Goal: Find specific page/section: Find specific page/section

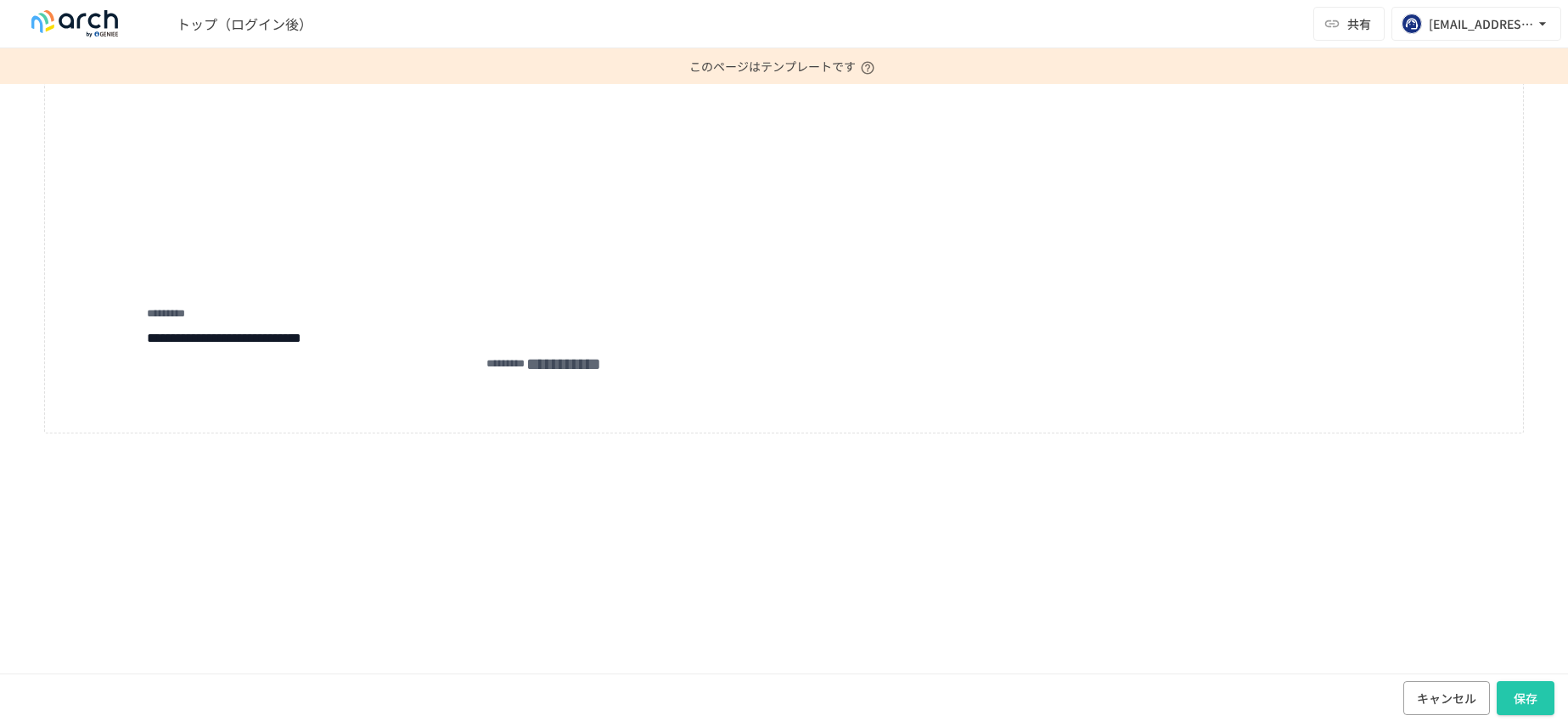
scroll to position [2204, 0]
click at [146, 381] on h1 at bounding box center [784, 383] width 1479 height 42
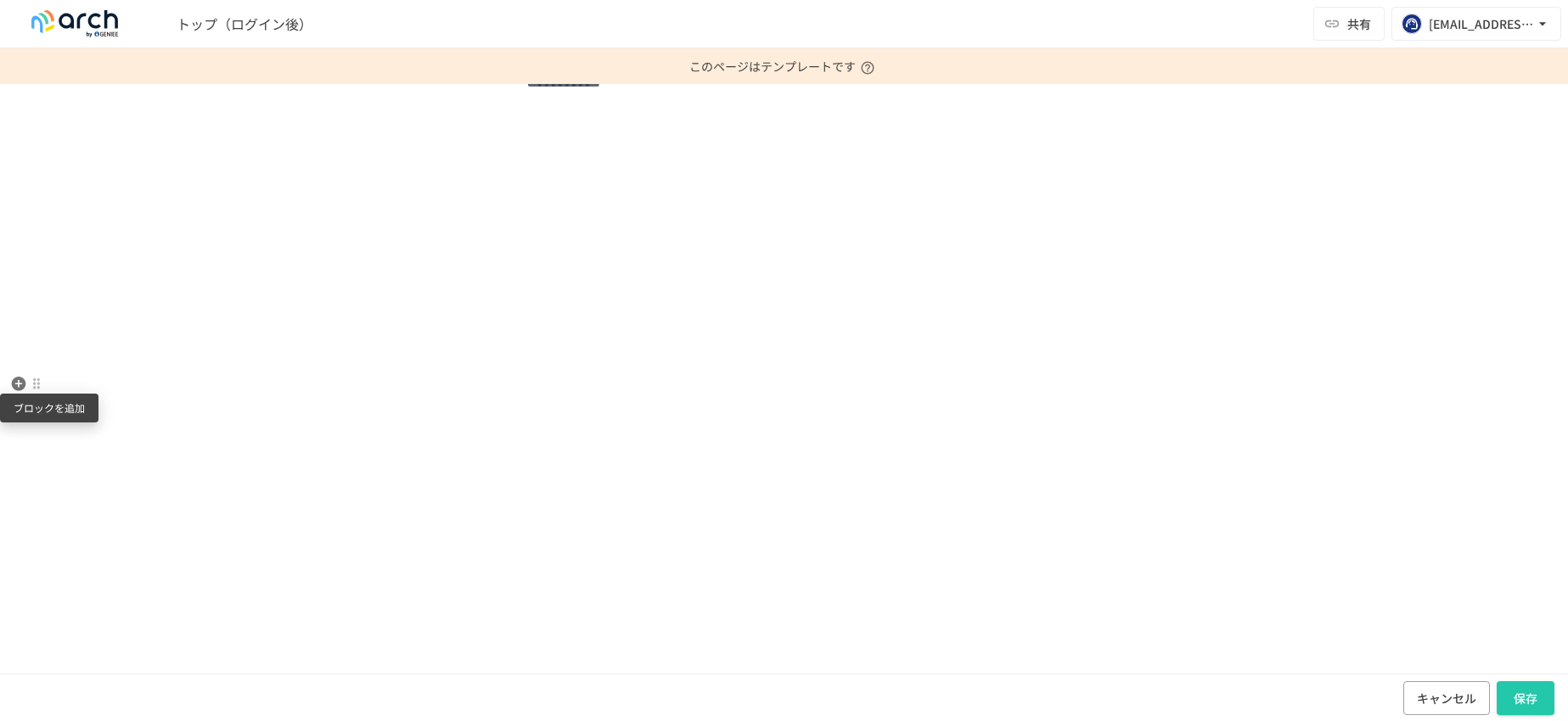
click at [22, 388] on icon "button" at bounding box center [19, 384] width 15 height 15
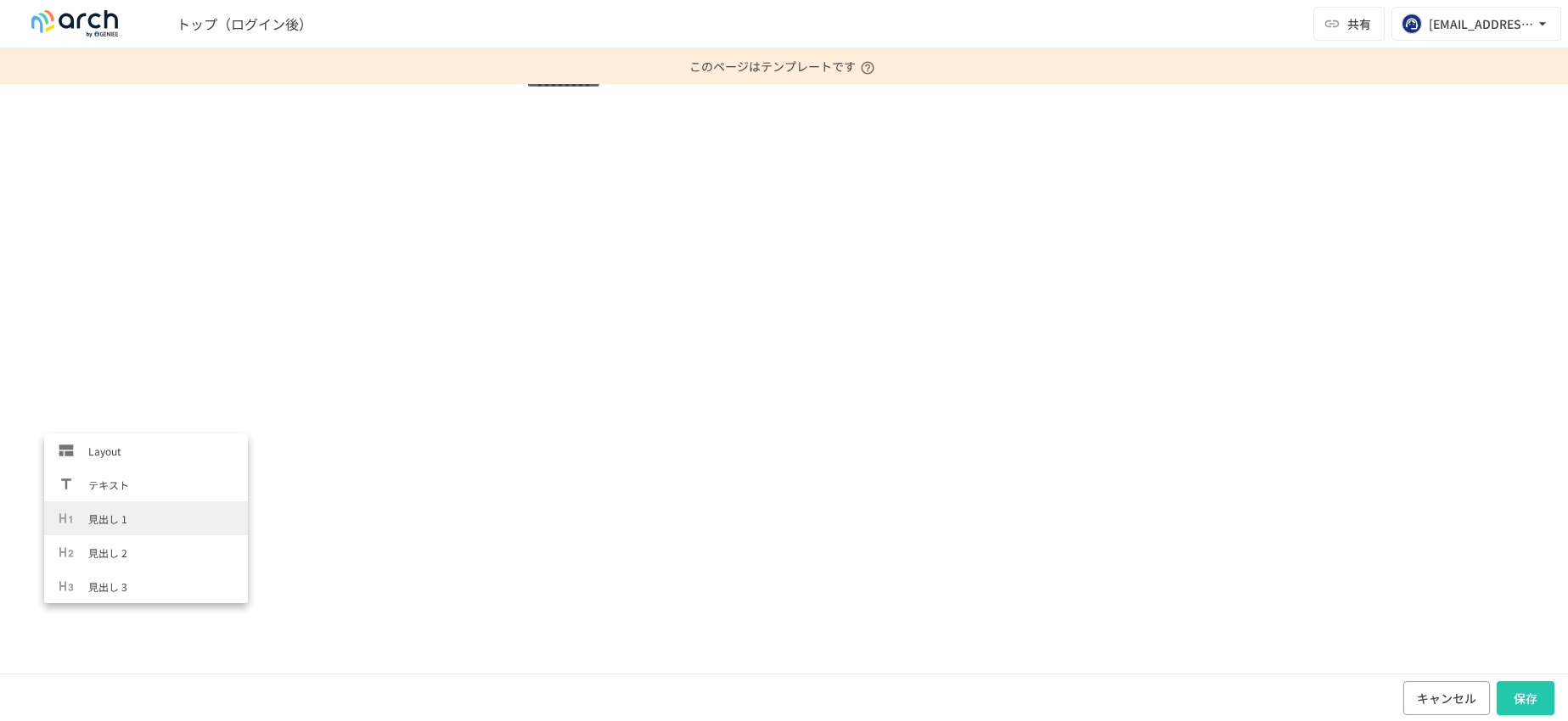
scroll to position [170, 0]
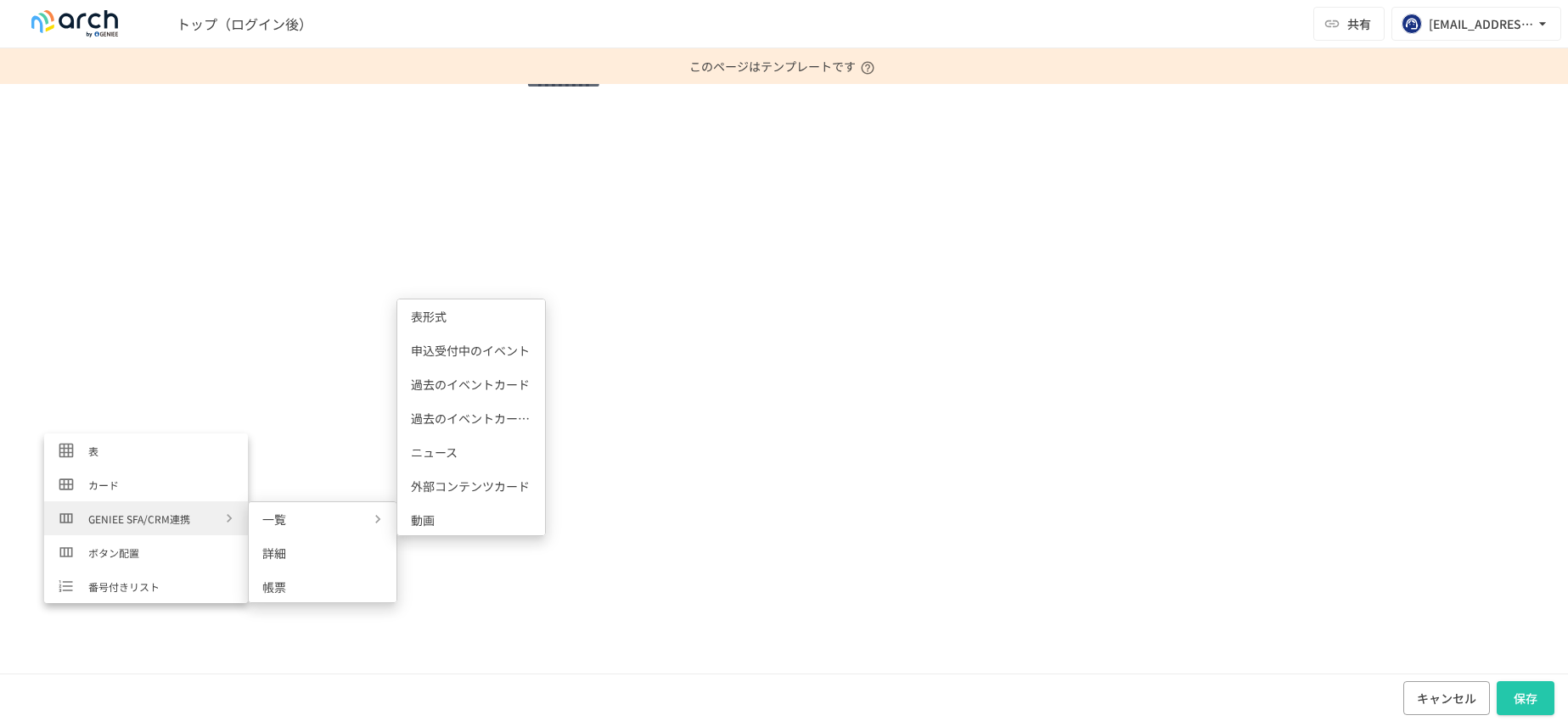
click at [455, 356] on span "申込受付中のイベント" at bounding box center [473, 350] width 124 height 19
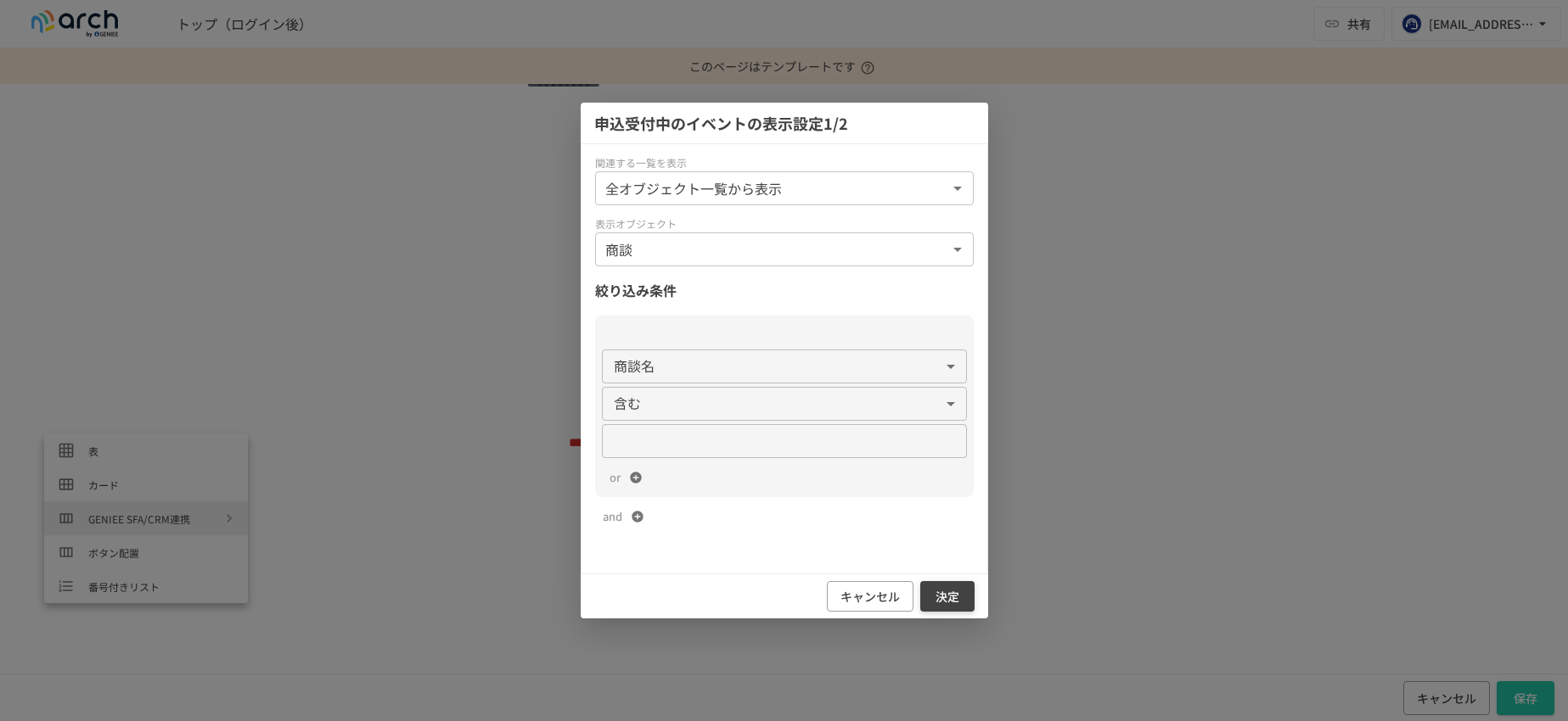
click at [940, 585] on button "決定" at bounding box center [946, 597] width 54 height 32
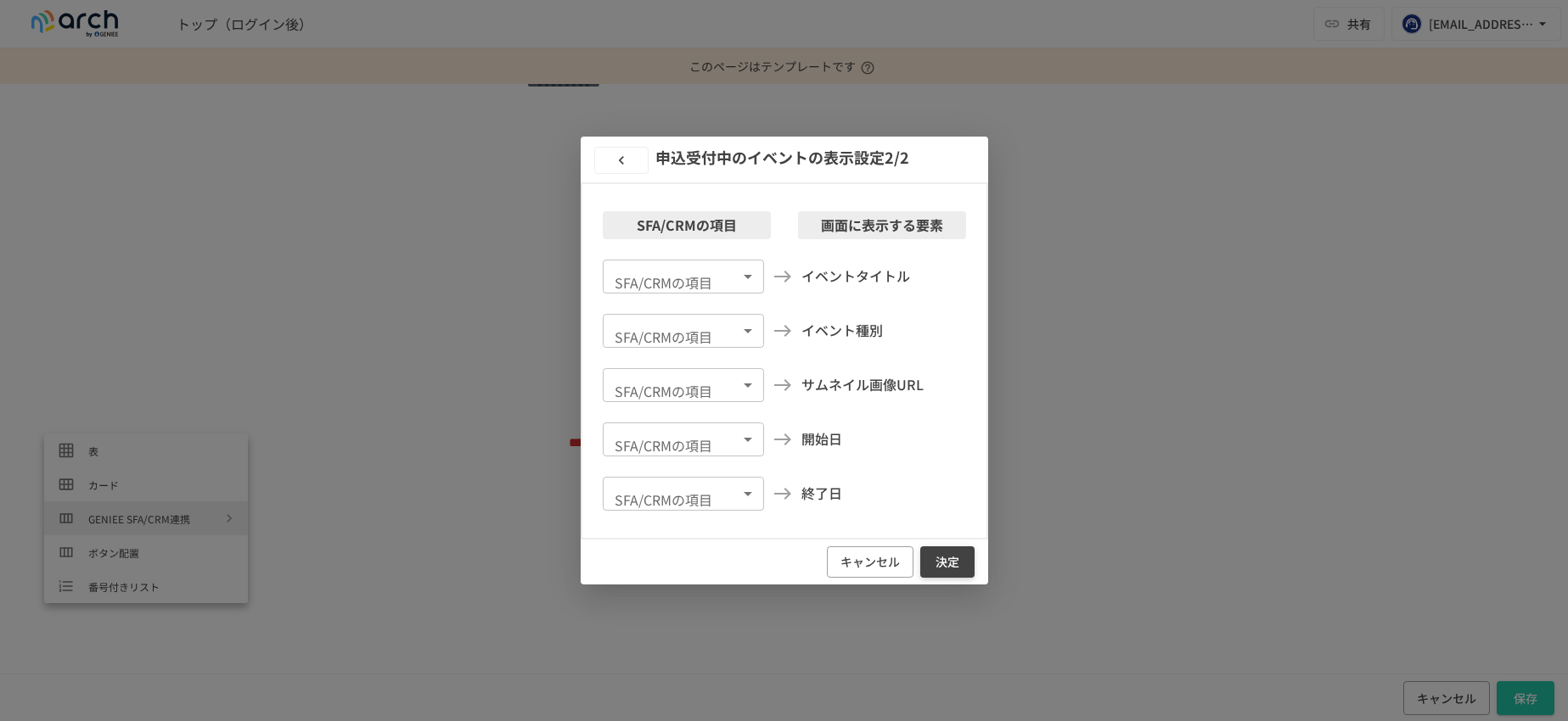
click at [940, 585] on div "申込受付中のイベント の表示設定 2 /2 SFA/CRMの項目 画面に表示する要素 SFA/CRMの項目 ​ SFA/CRMの項目 イベントタイトル SFA…" at bounding box center [784, 360] width 1568 height 721
click at [701, 283] on body "**********" at bounding box center [784, 360] width 1568 height 721
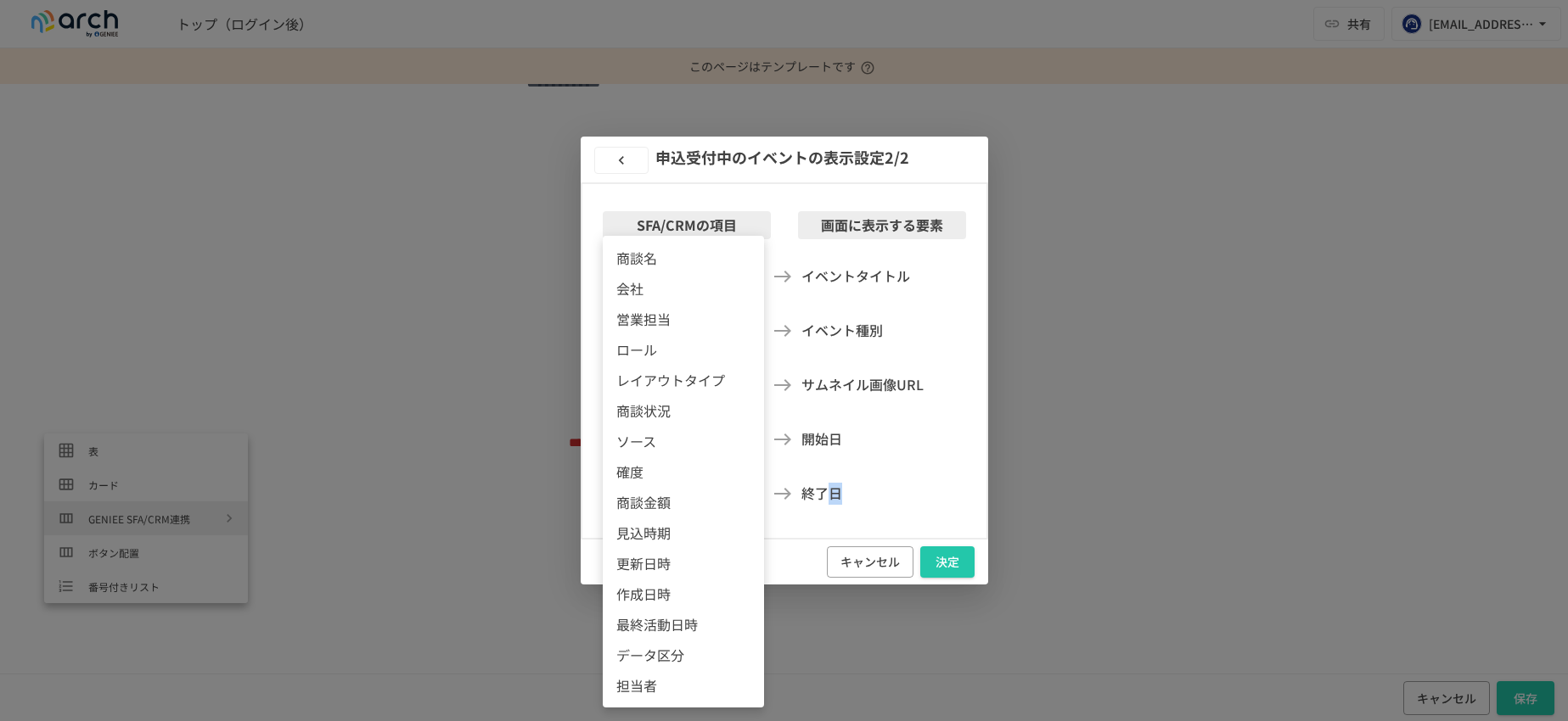
click at [853, 564] on div at bounding box center [784, 360] width 1568 height 721
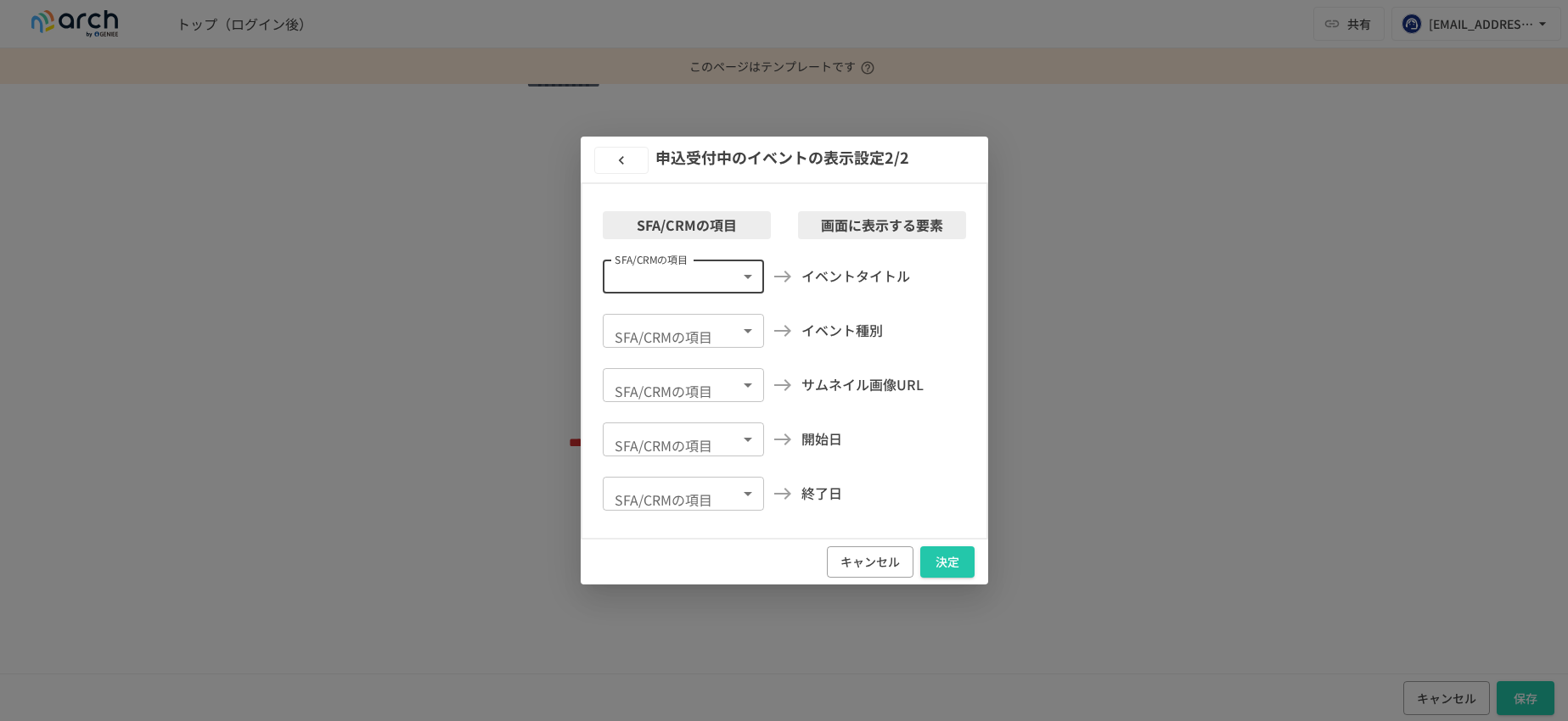
click at [853, 564] on button "キャンセル" at bounding box center [870, 562] width 87 height 32
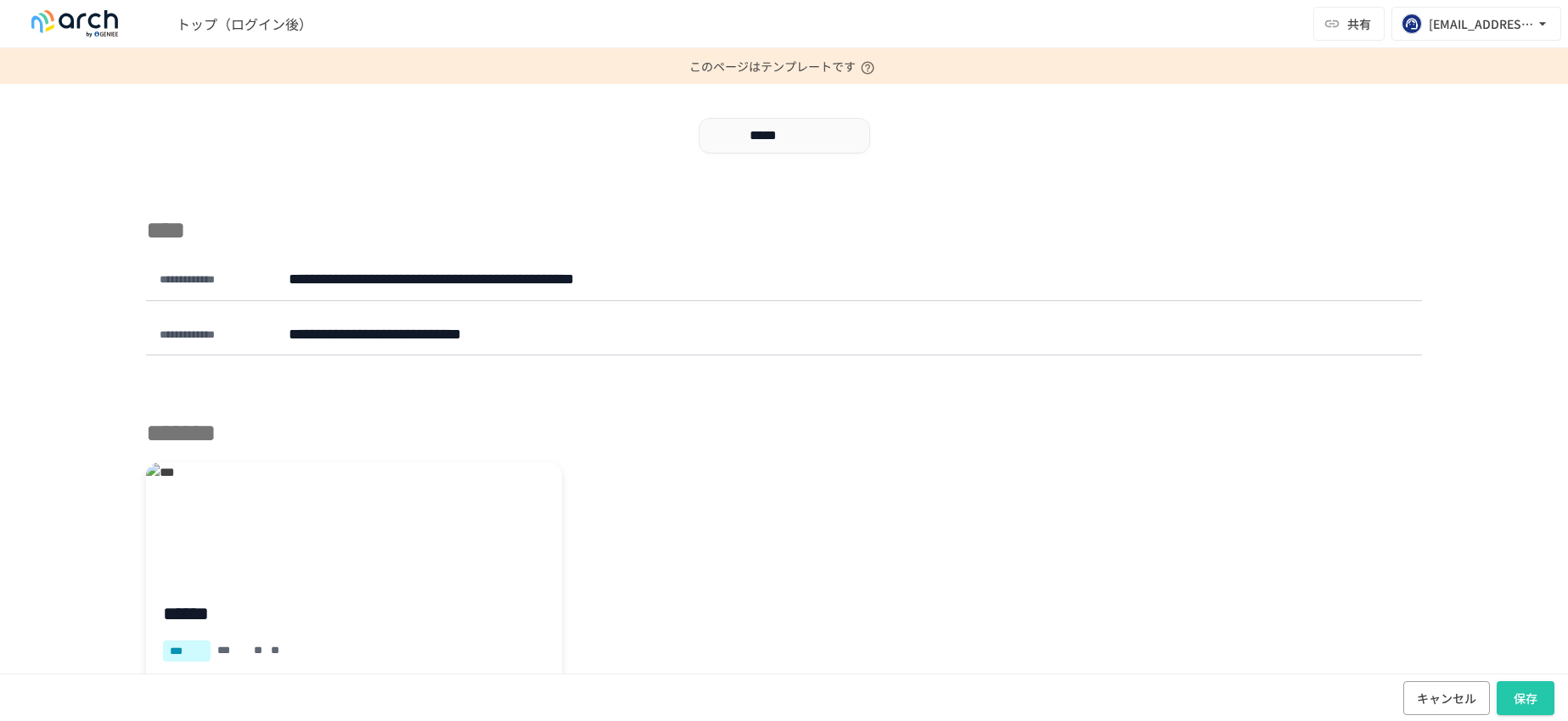
scroll to position [798, 0]
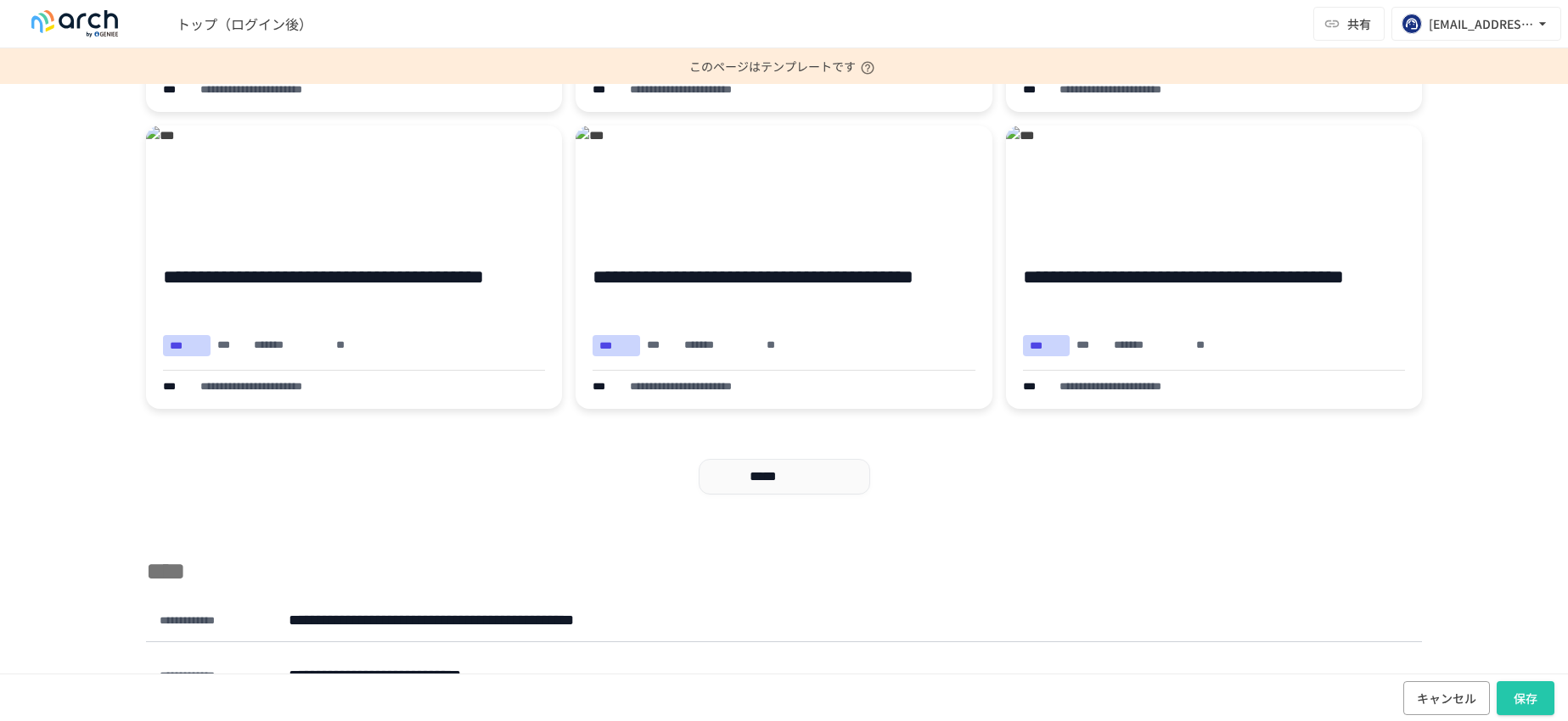
click at [783, 473] on span "*****" at bounding box center [784, 476] width 70 height 14
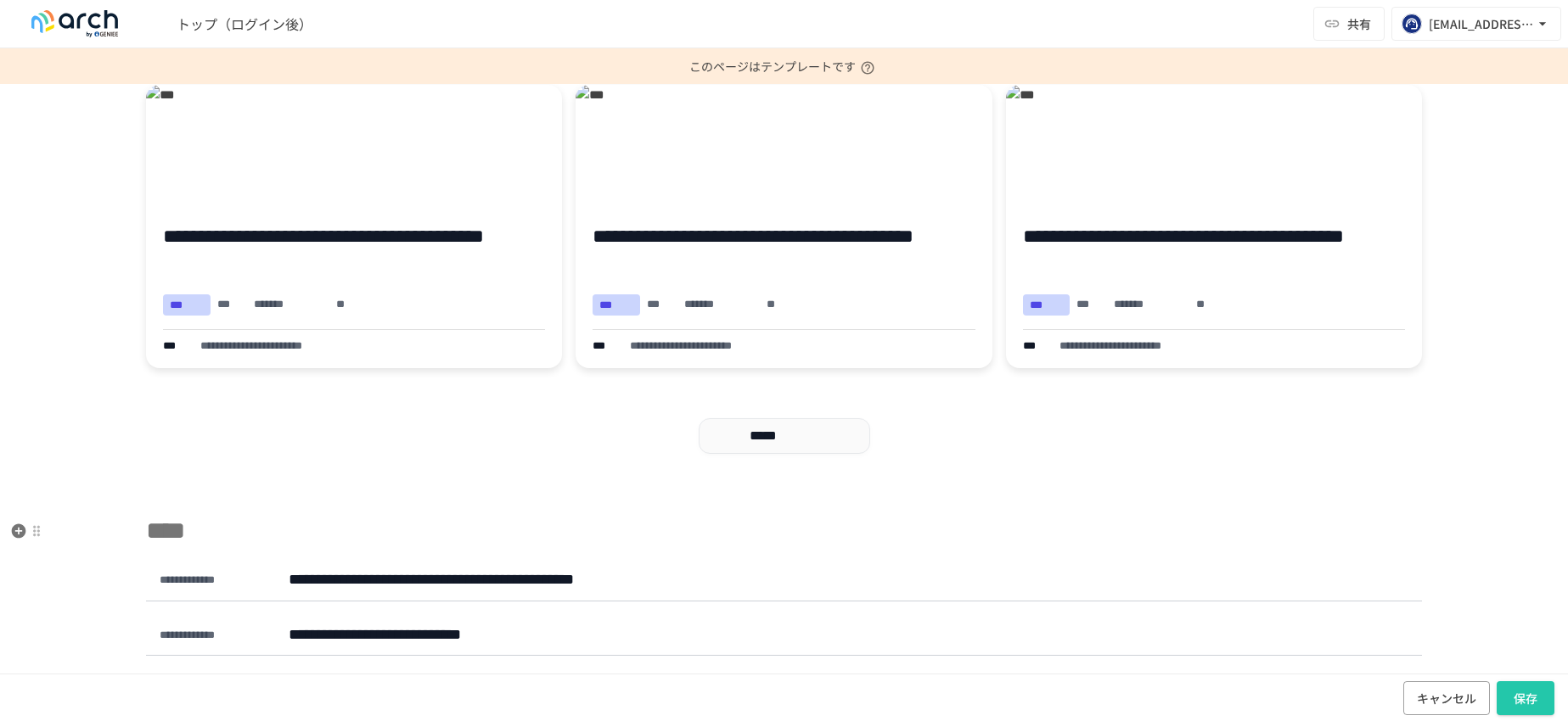
scroll to position [836, 0]
